Goal: Information Seeking & Learning: Learn about a topic

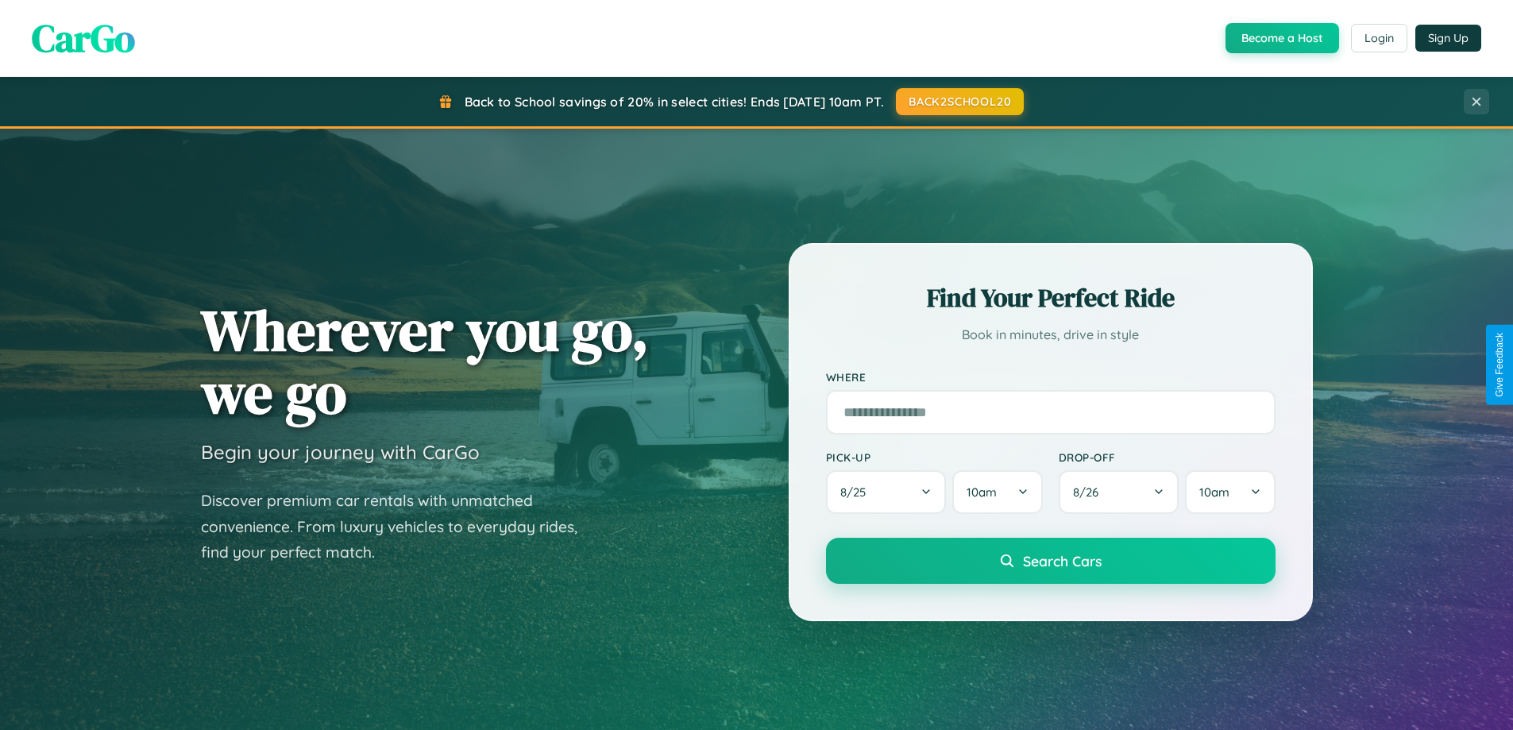
scroll to position [3056, 0]
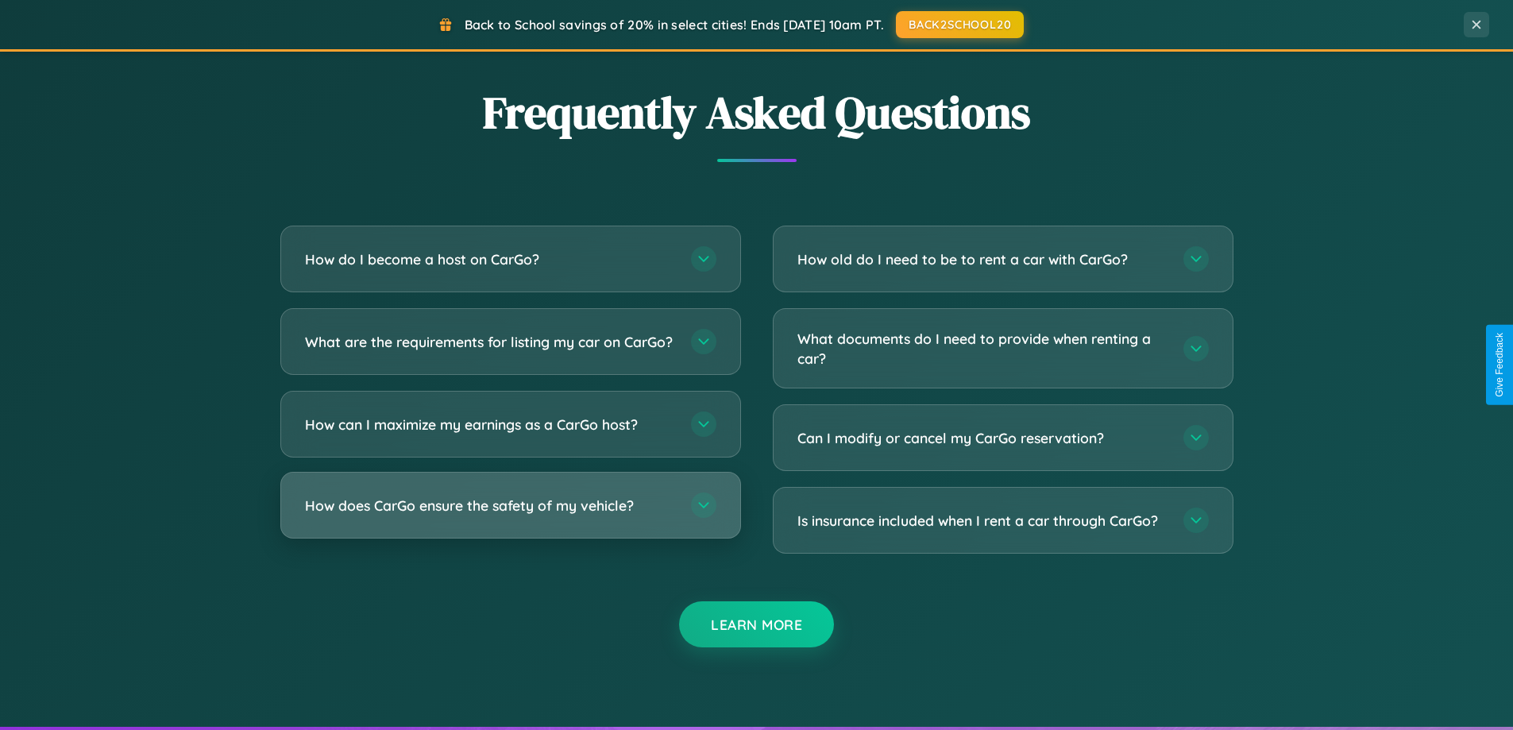
click at [510, 515] on h3 "How does CarGo ensure the safety of my vehicle?" at bounding box center [490, 506] width 370 height 20
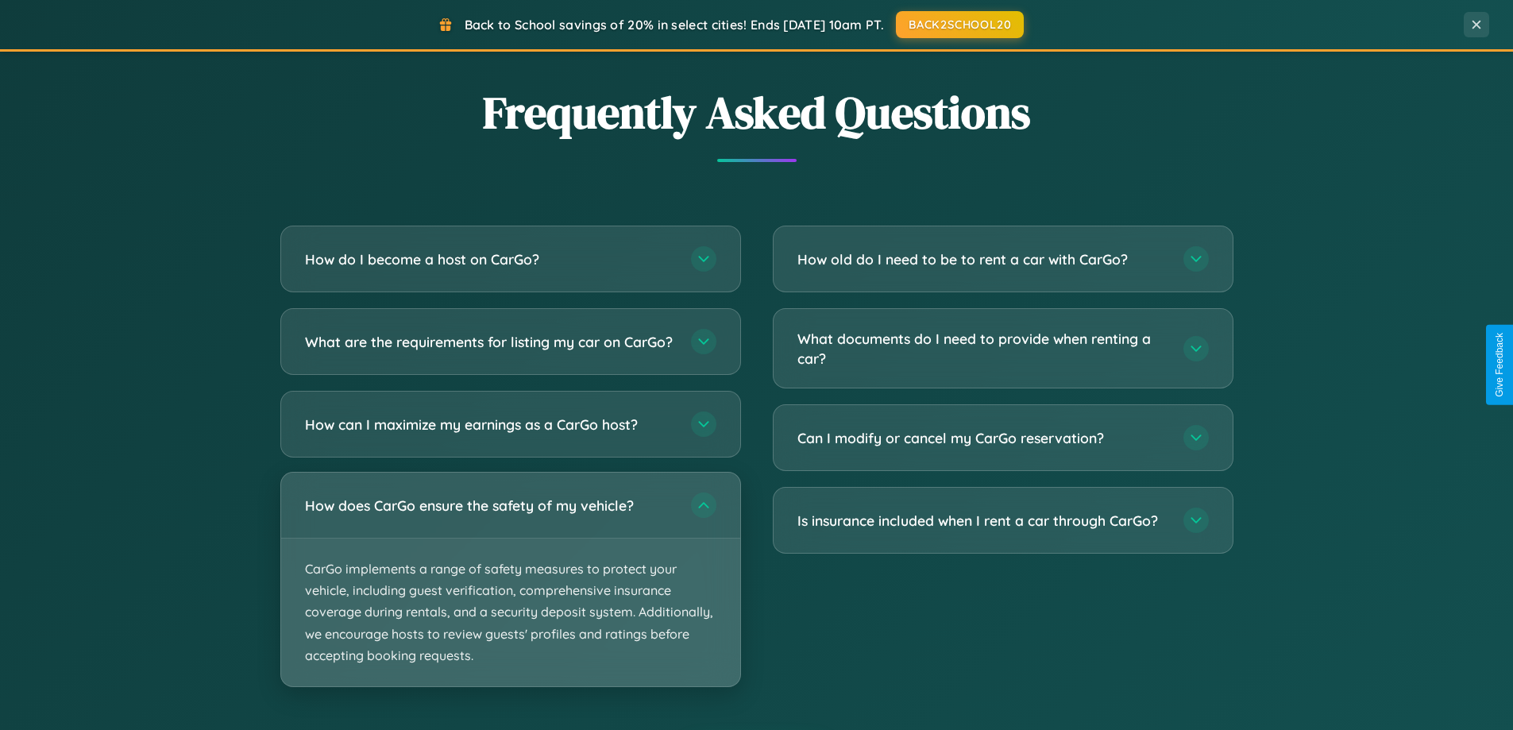
click at [510, 592] on p "CarGo implements a range of safety measures to protect your vehicle, including …" at bounding box center [510, 612] width 459 height 148
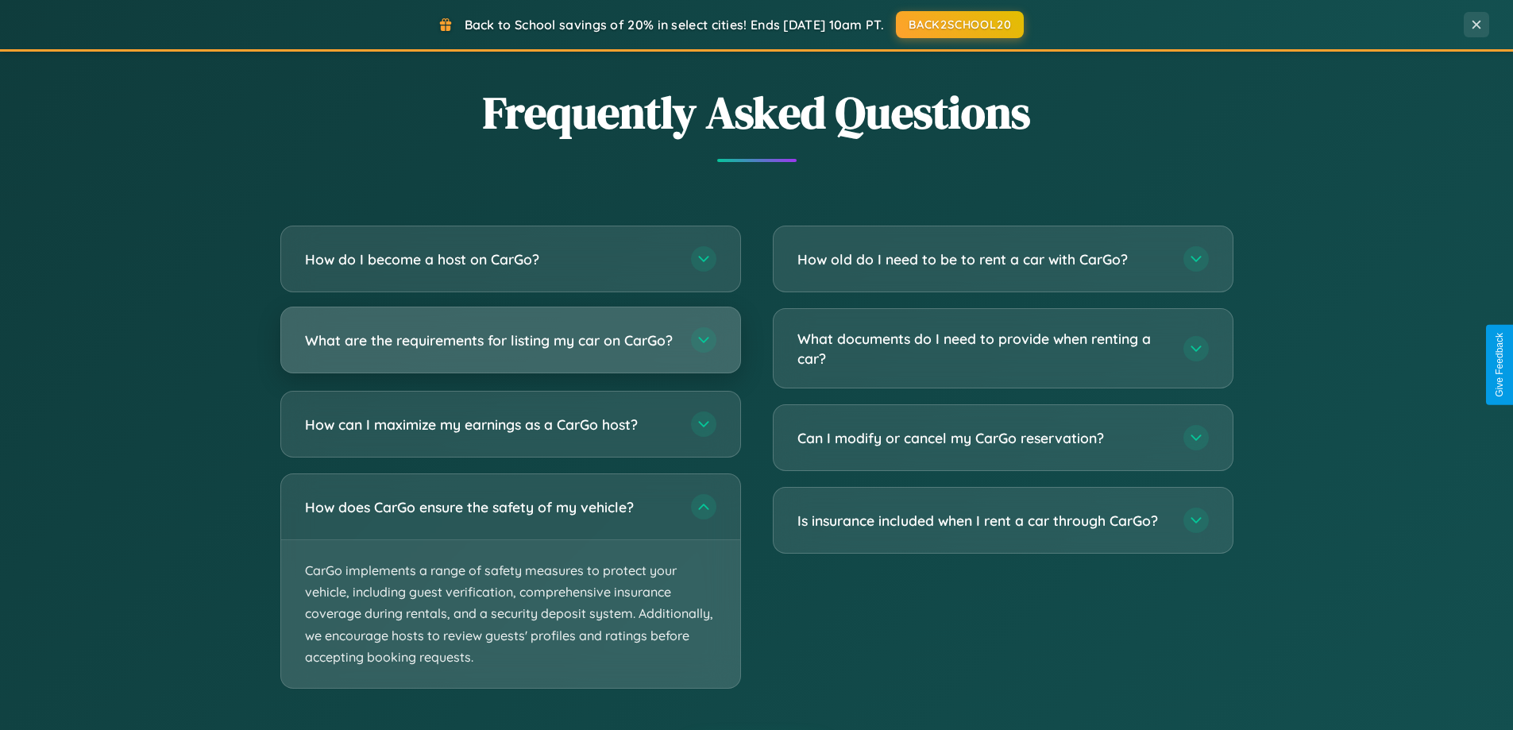
click at [510, 347] on h3 "What are the requirements for listing my car on CarGo?" at bounding box center [490, 340] width 370 height 20
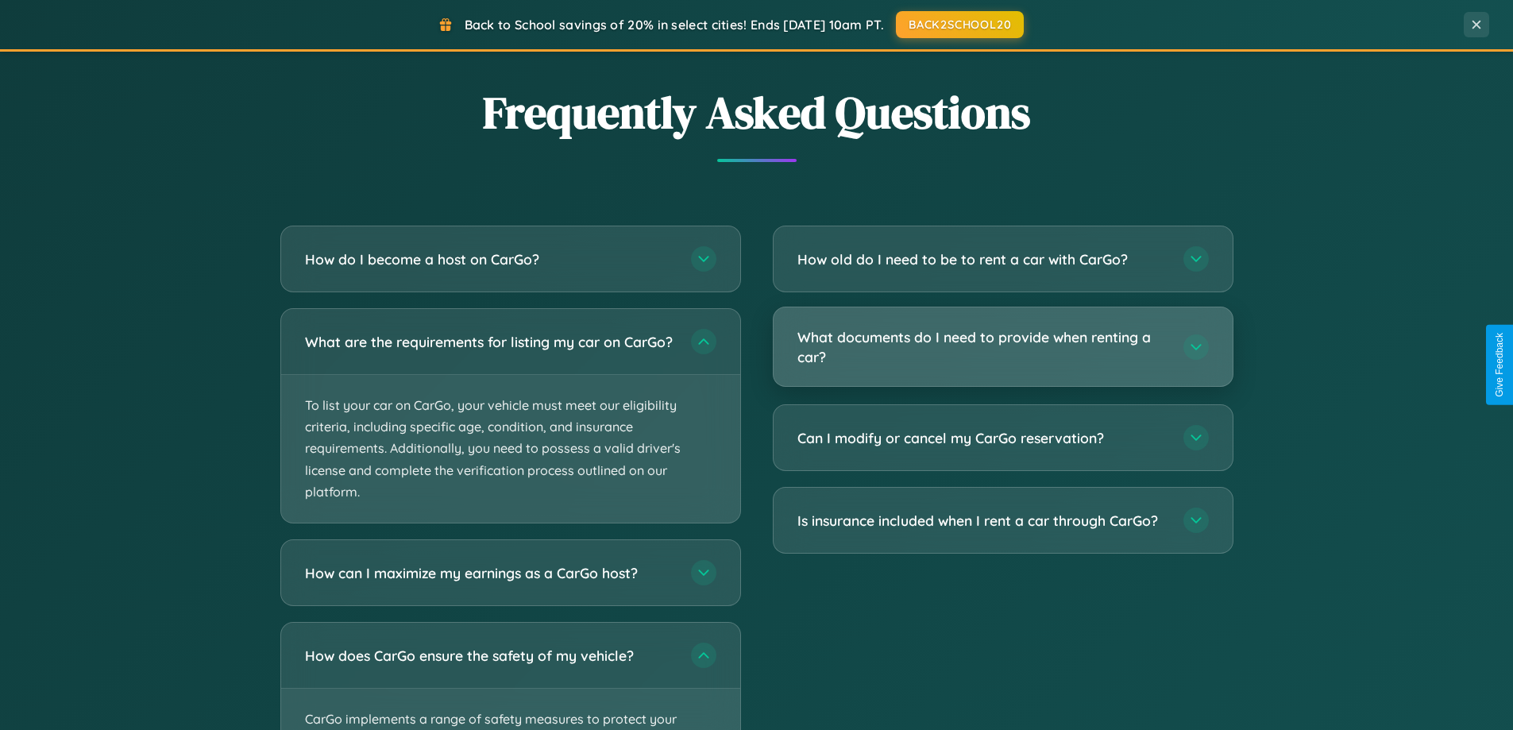
click at [1002, 347] on h3 "What documents do I need to provide when renting a car?" at bounding box center [982, 346] width 370 height 39
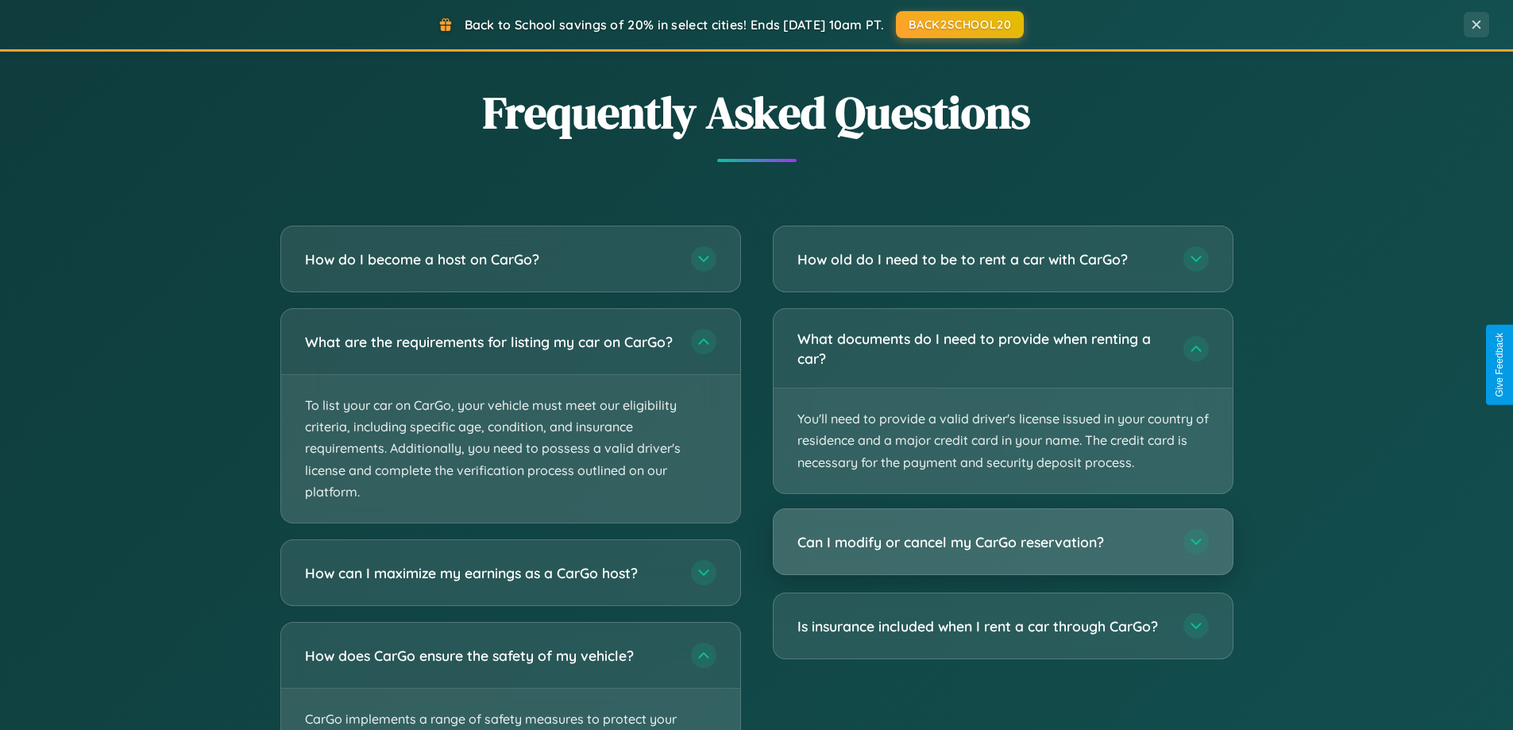
click at [1002, 542] on h3 "Can I modify or cancel my CarGo reservation?" at bounding box center [982, 542] width 370 height 20
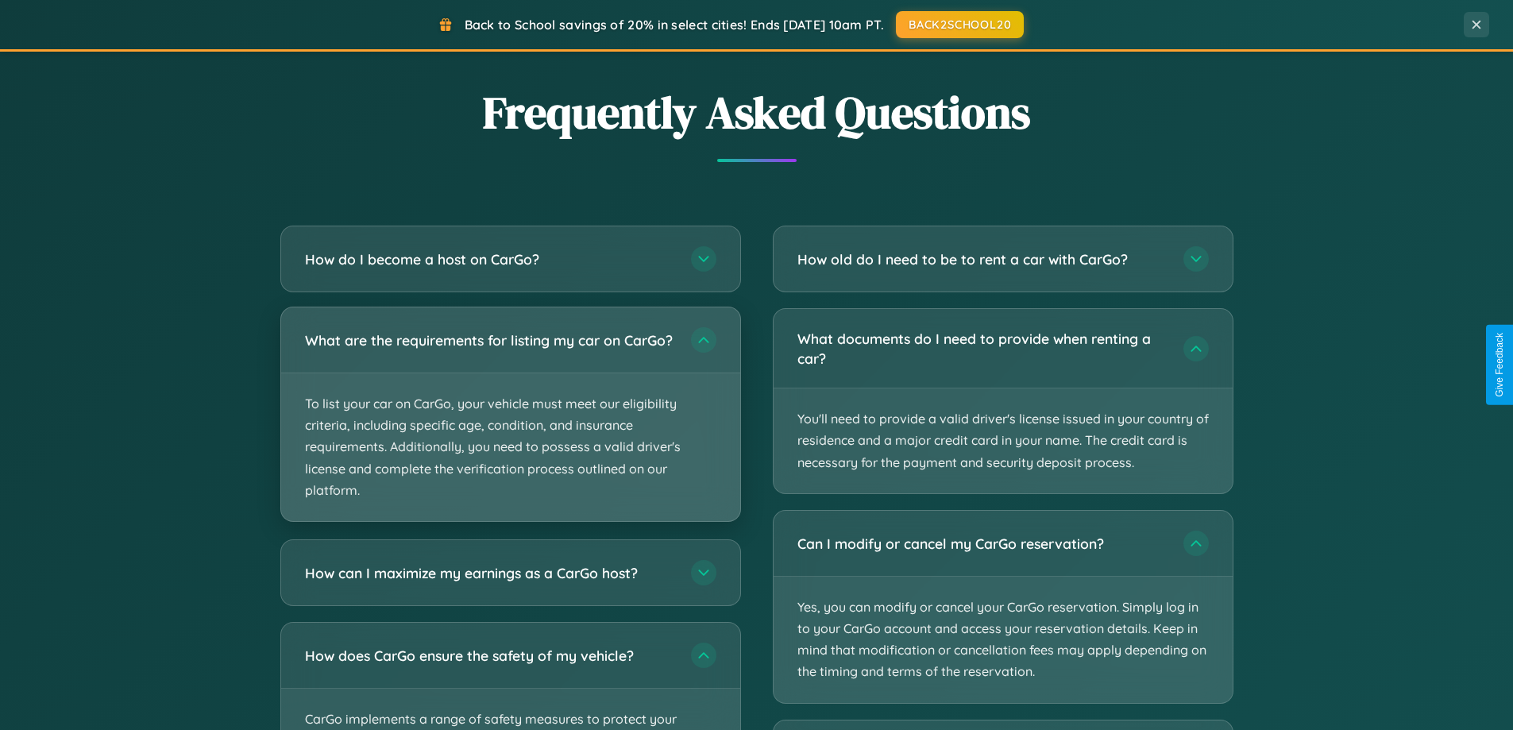
click at [510, 422] on p "To list your car on CarGo, your vehicle must meet our eligibility criteria, inc…" at bounding box center [510, 447] width 459 height 148
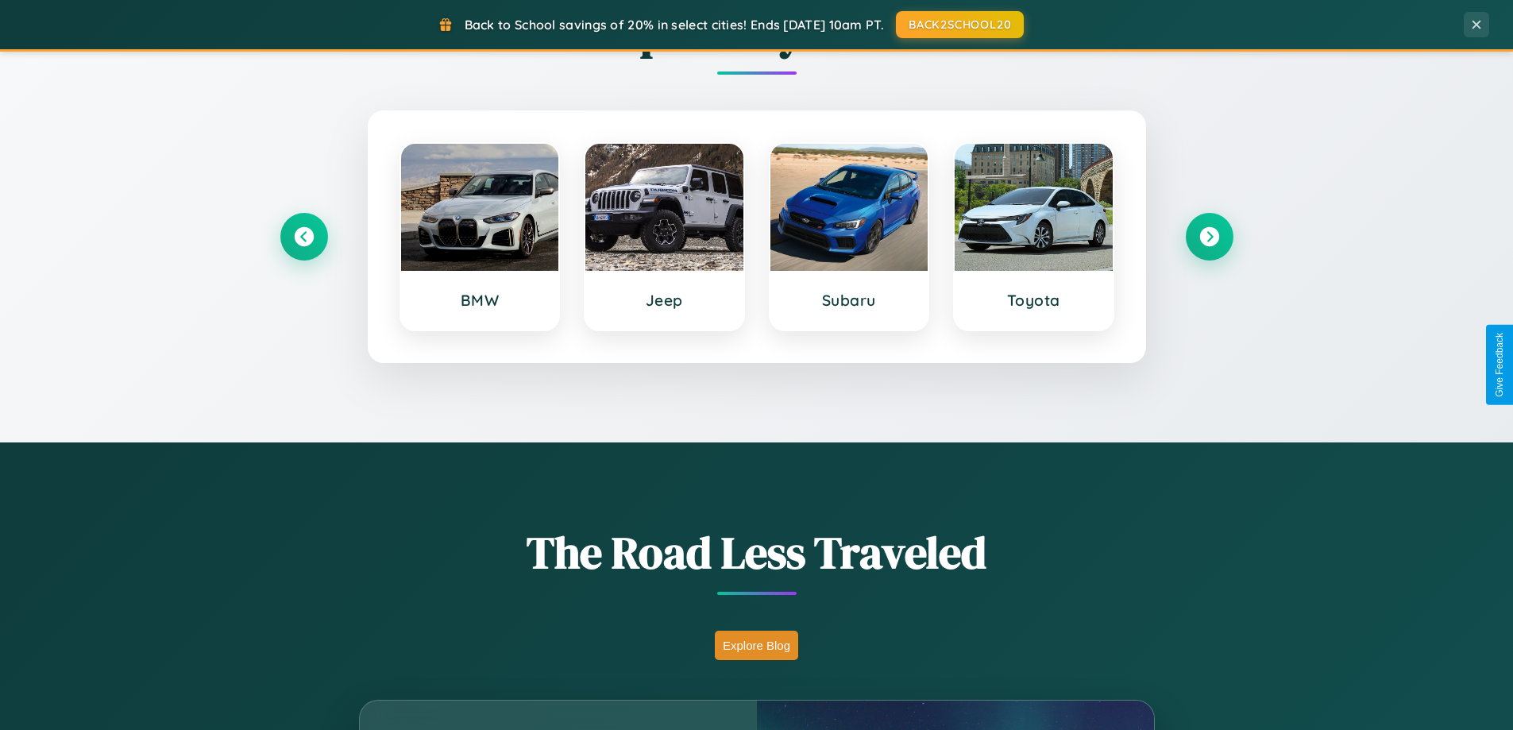
scroll to position [0, 0]
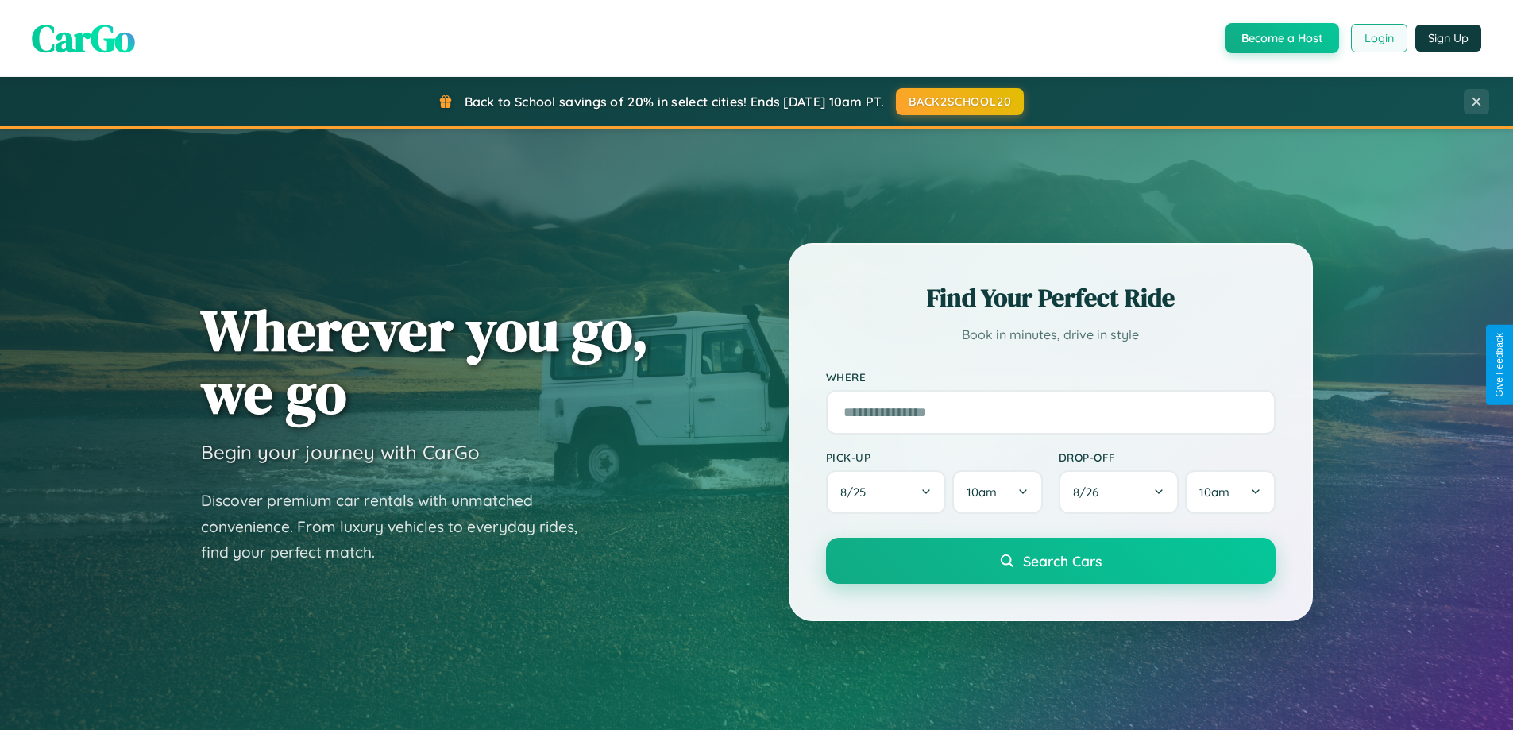
click at [1378, 38] on button "Login" at bounding box center [1379, 38] width 56 height 29
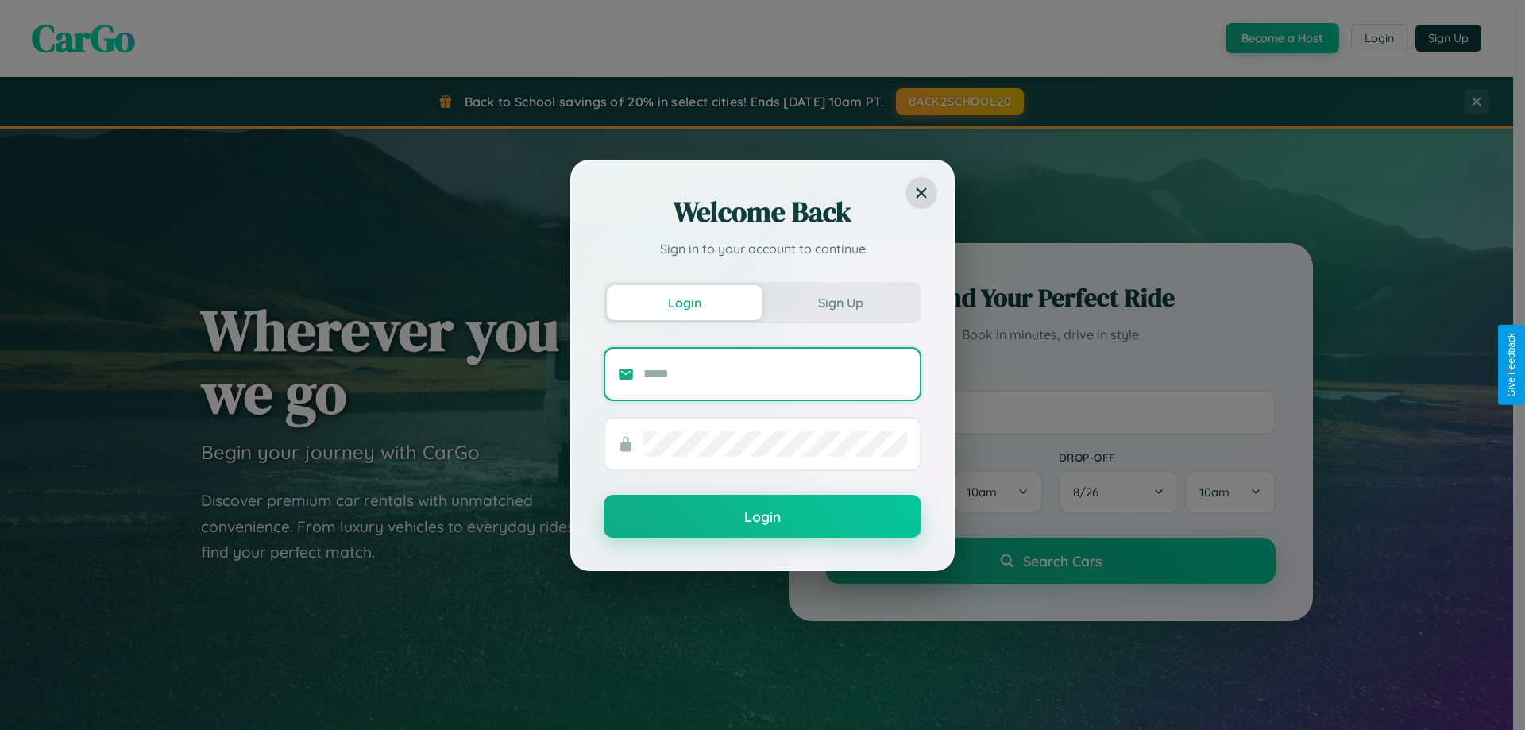
click at [775, 373] on input "text" at bounding box center [775, 373] width 264 height 25
type input "**********"
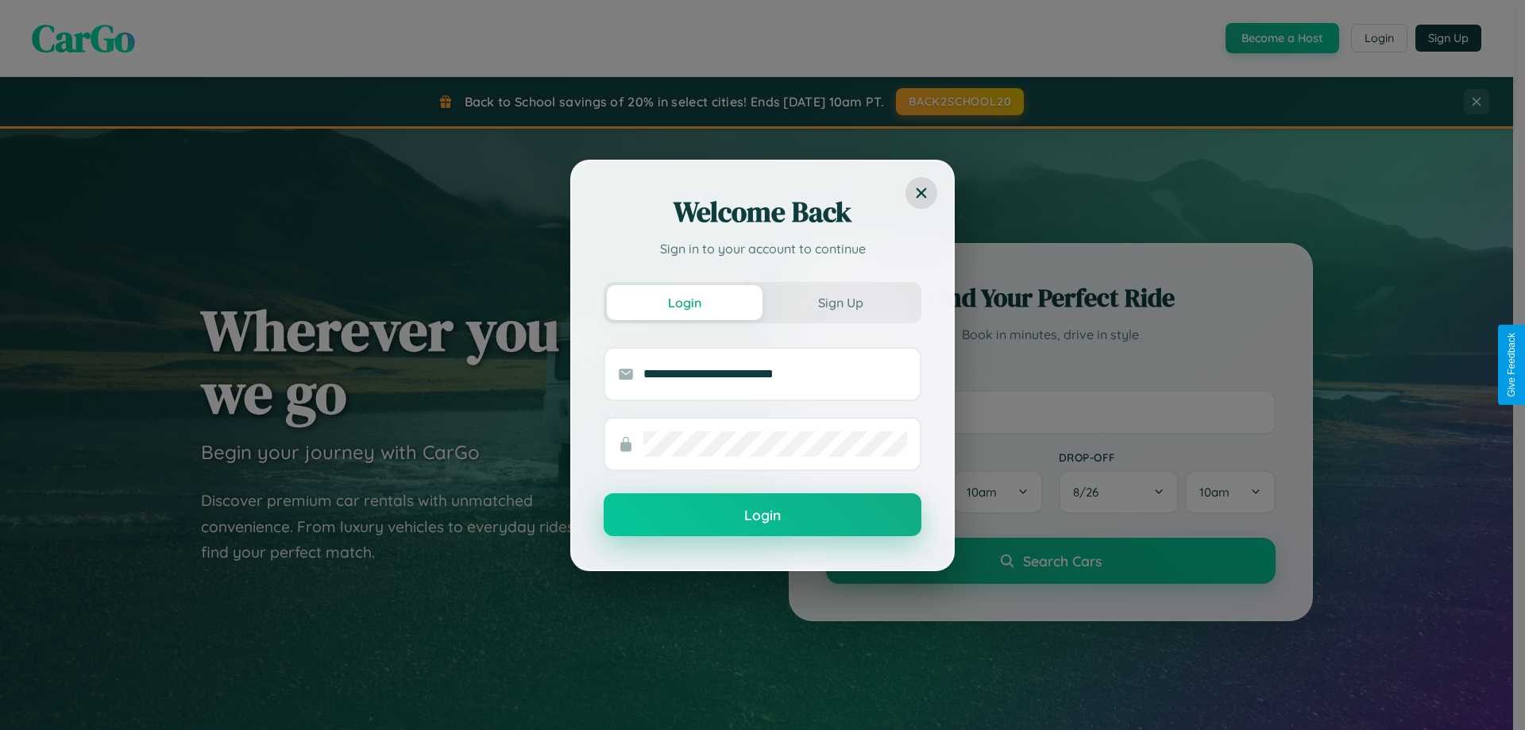
click at [762, 515] on button "Login" at bounding box center [763, 514] width 318 height 43
